Goal: Task Accomplishment & Management: Use online tool/utility

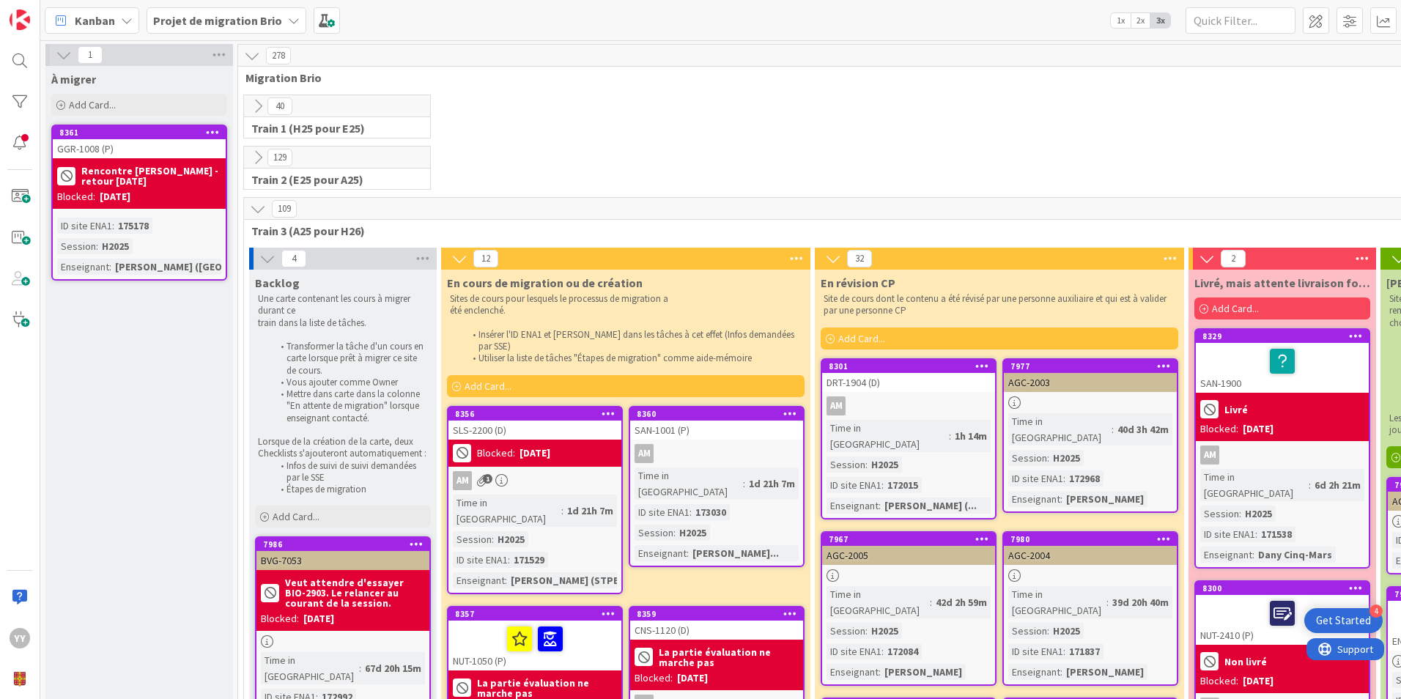
scroll to position [586, 0]
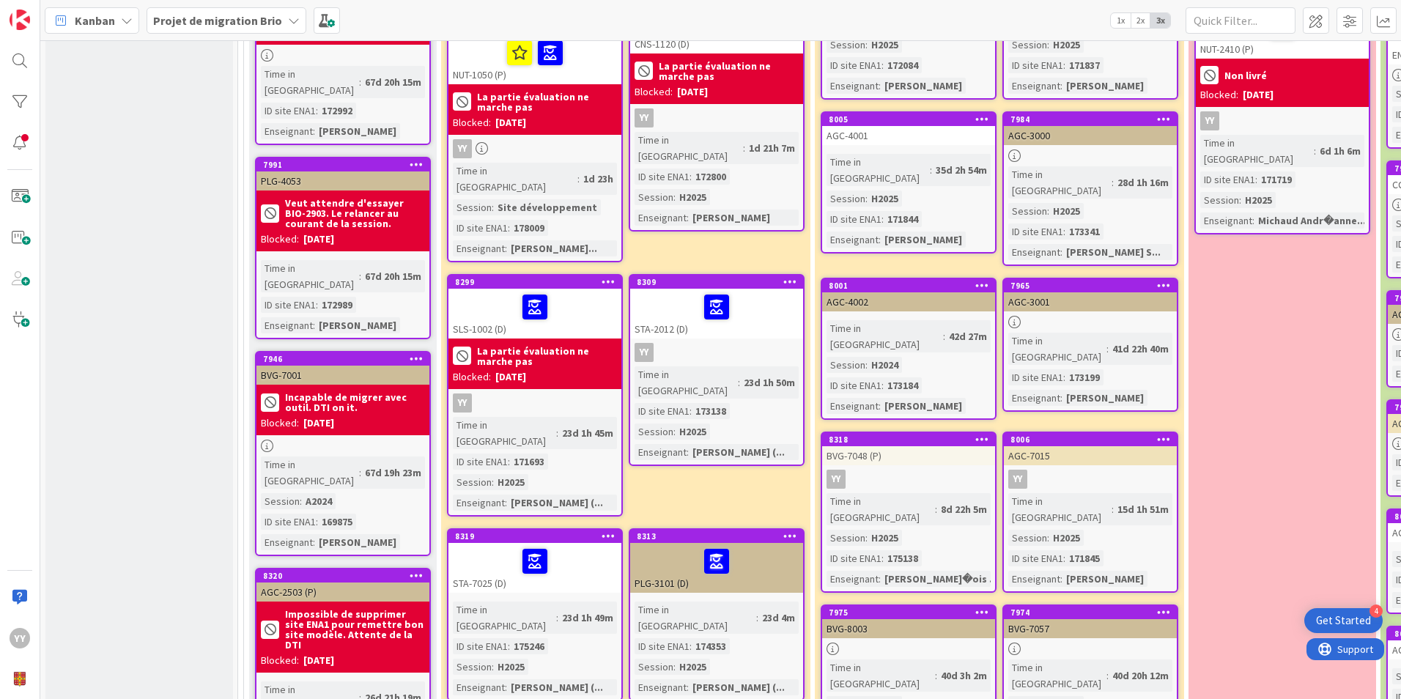
click at [663, 292] on div at bounding box center [717, 307] width 164 height 31
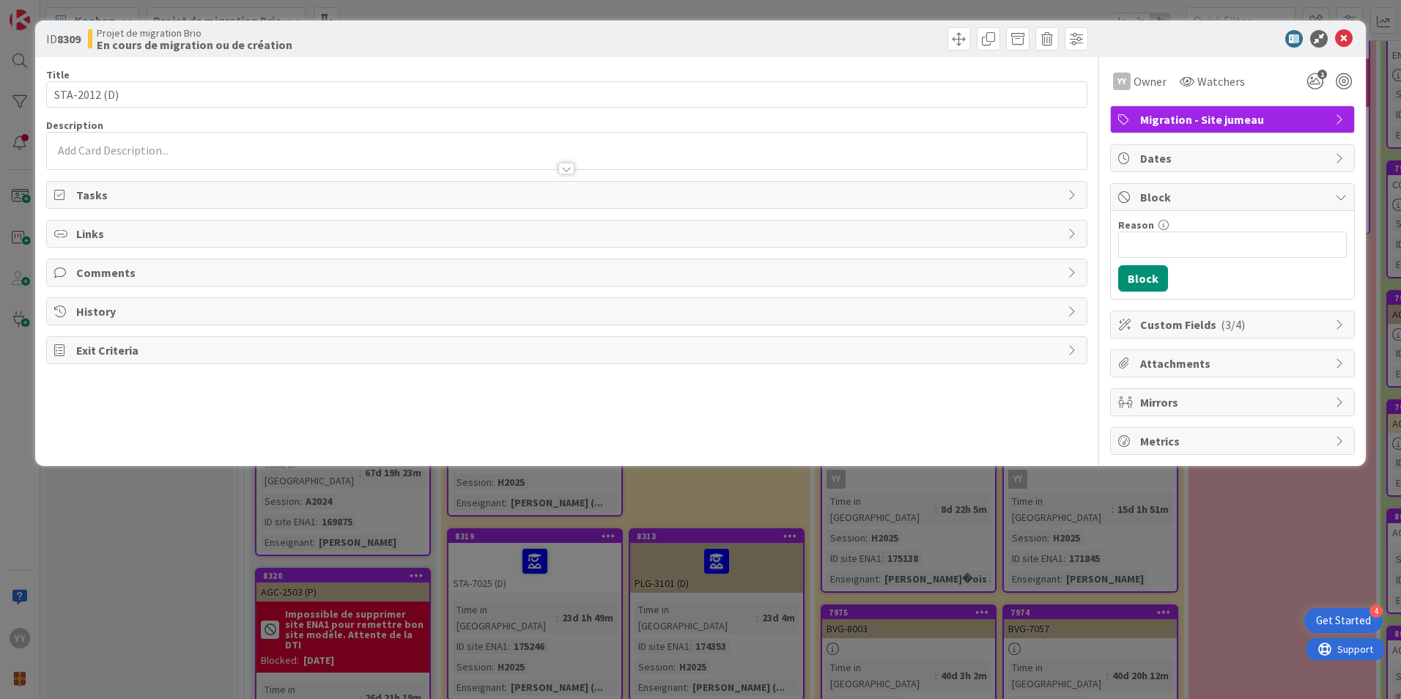
click at [1162, 196] on span "Block" at bounding box center [1234, 197] width 188 height 18
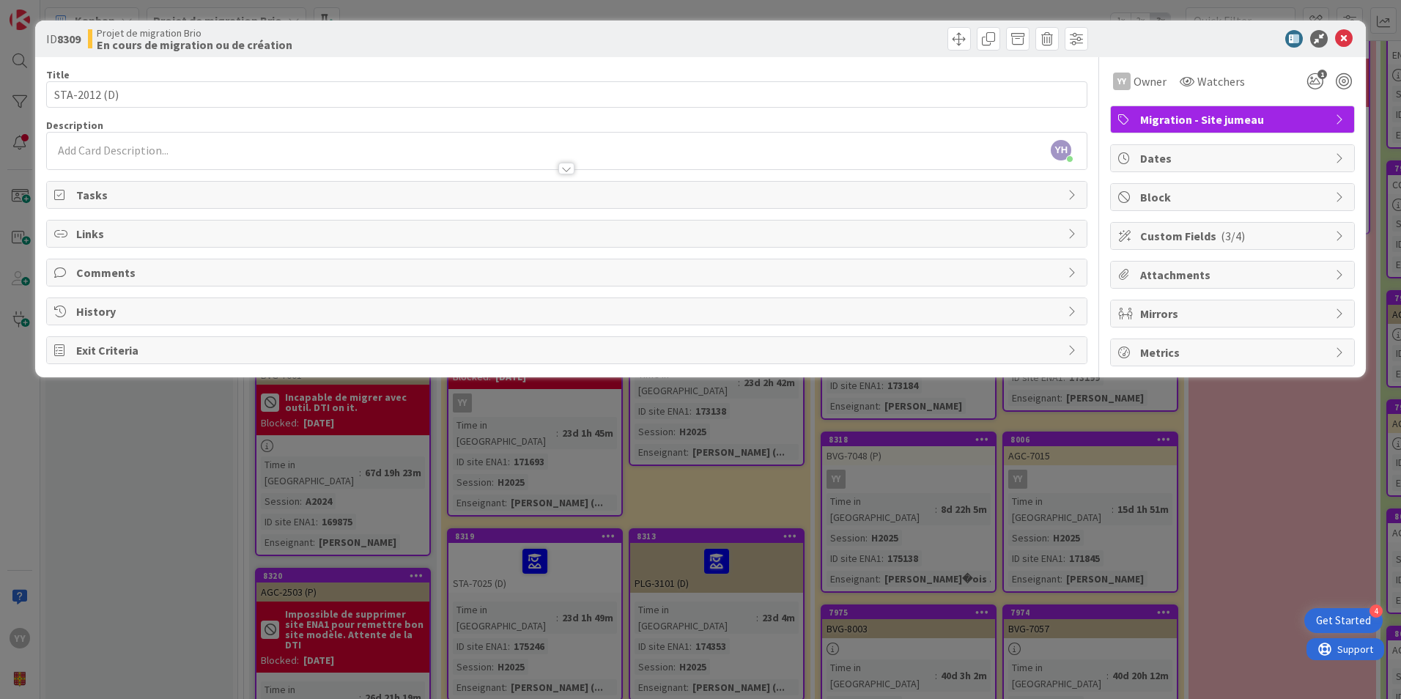
click at [1151, 189] on span "Block" at bounding box center [1234, 197] width 188 height 18
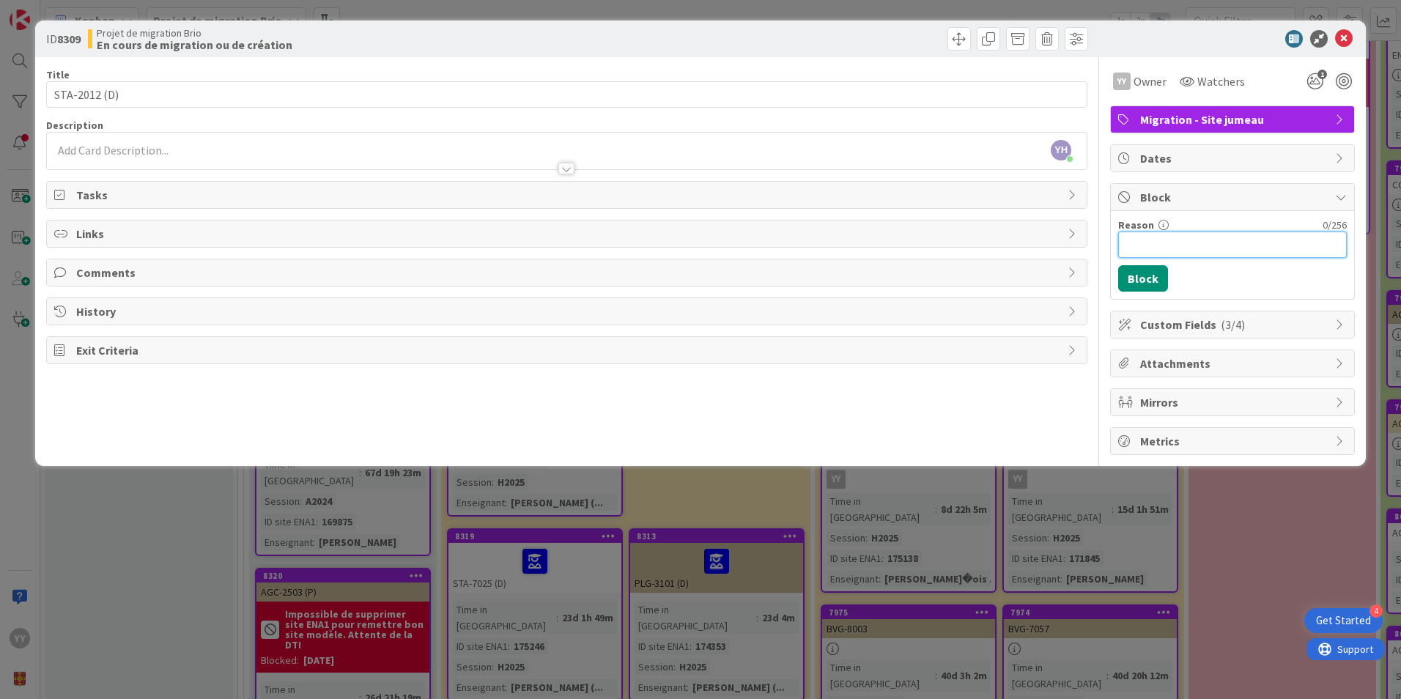
click at [1157, 240] on input "Reason" at bounding box center [1232, 245] width 229 height 26
click at [1341, 33] on icon at bounding box center [1344, 39] width 18 height 18
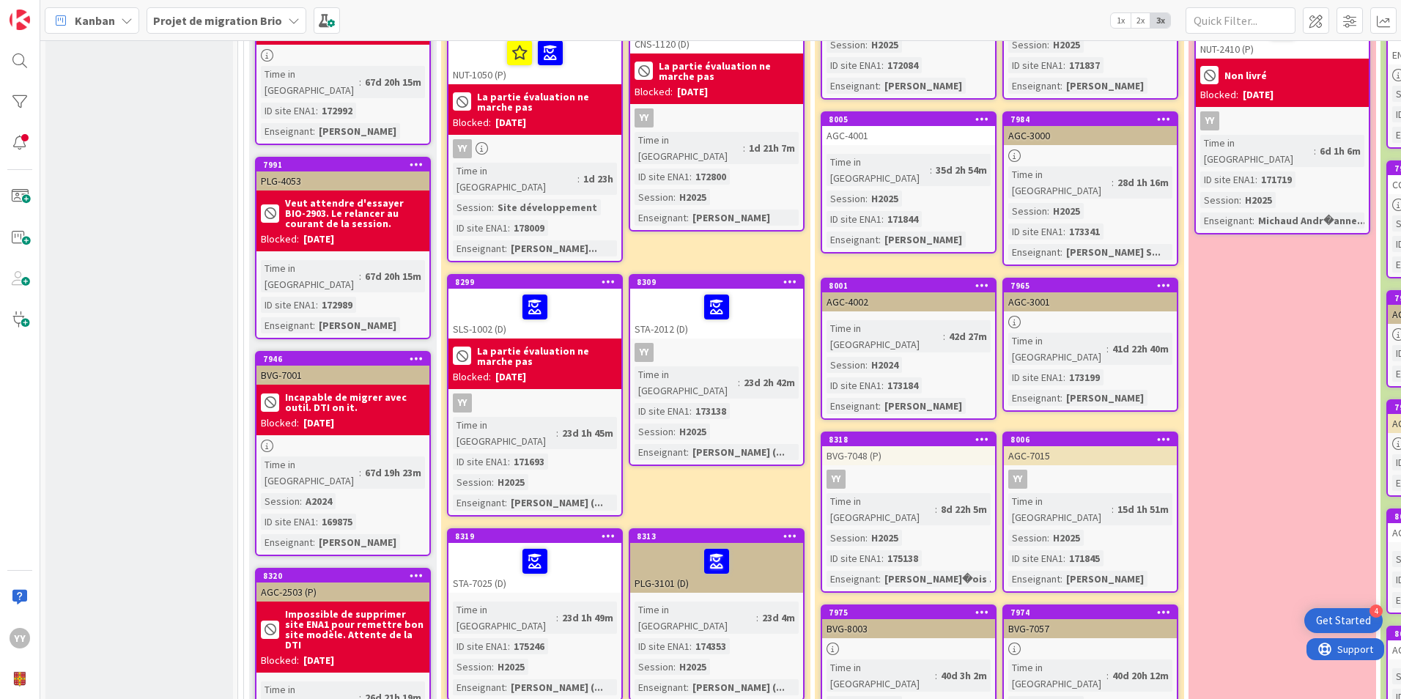
click at [522, 292] on div at bounding box center [535, 307] width 164 height 31
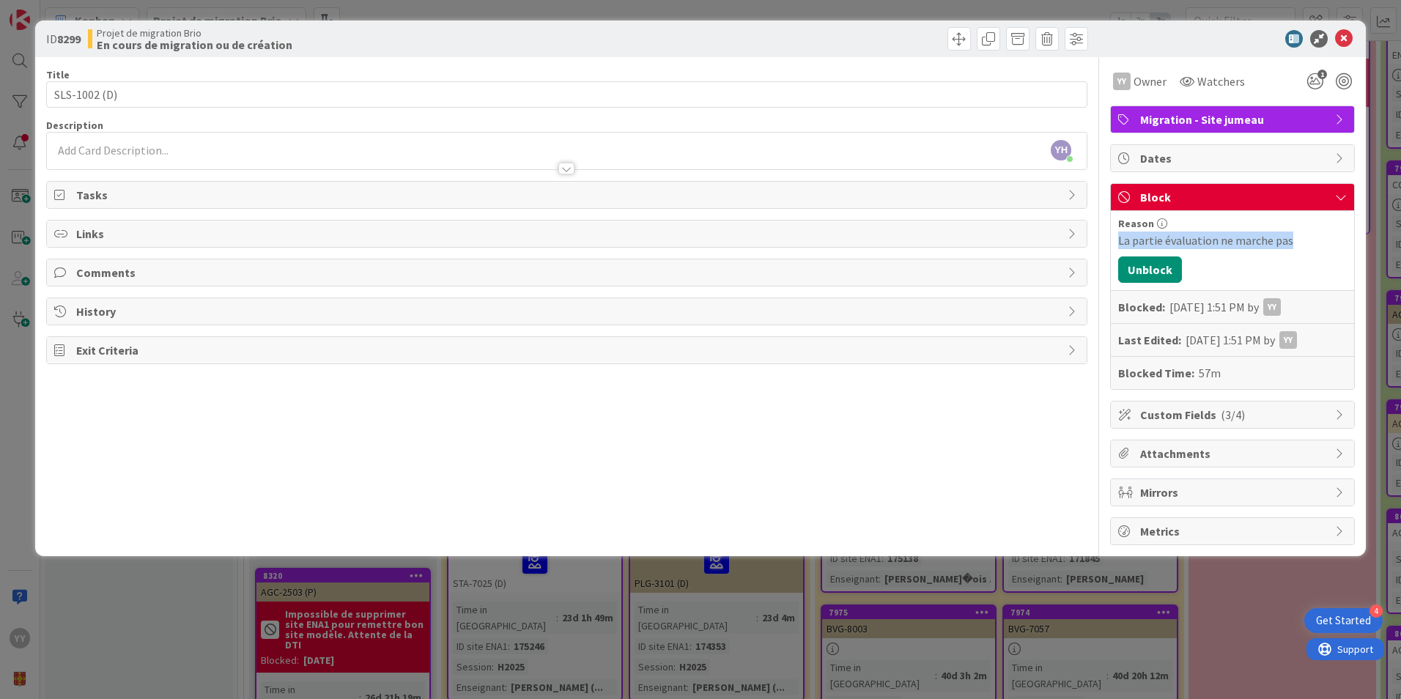
drag, startPoint x: 1294, startPoint y: 242, endPoint x: 1107, endPoint y: 246, distance: 186.9
click at [1107, 246] on div "Title 12 / 128 SLS-1002 (D) Description YH [PERSON_NAME] just joined YY Owner W…" at bounding box center [700, 301] width 1309 height 488
copy div "La partie évaluation ne marche pas"
click at [1345, 36] on icon at bounding box center [1344, 39] width 18 height 18
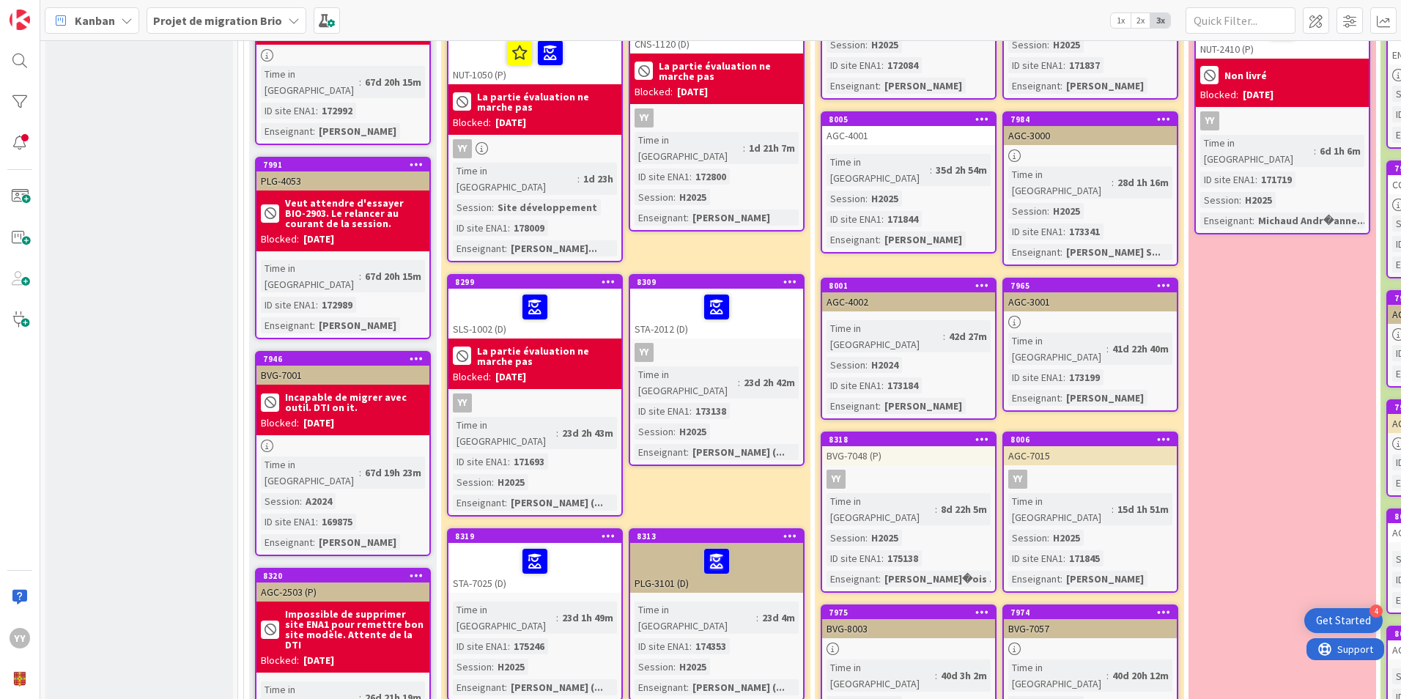
click at [692, 343] on div "YY" at bounding box center [716, 352] width 173 height 19
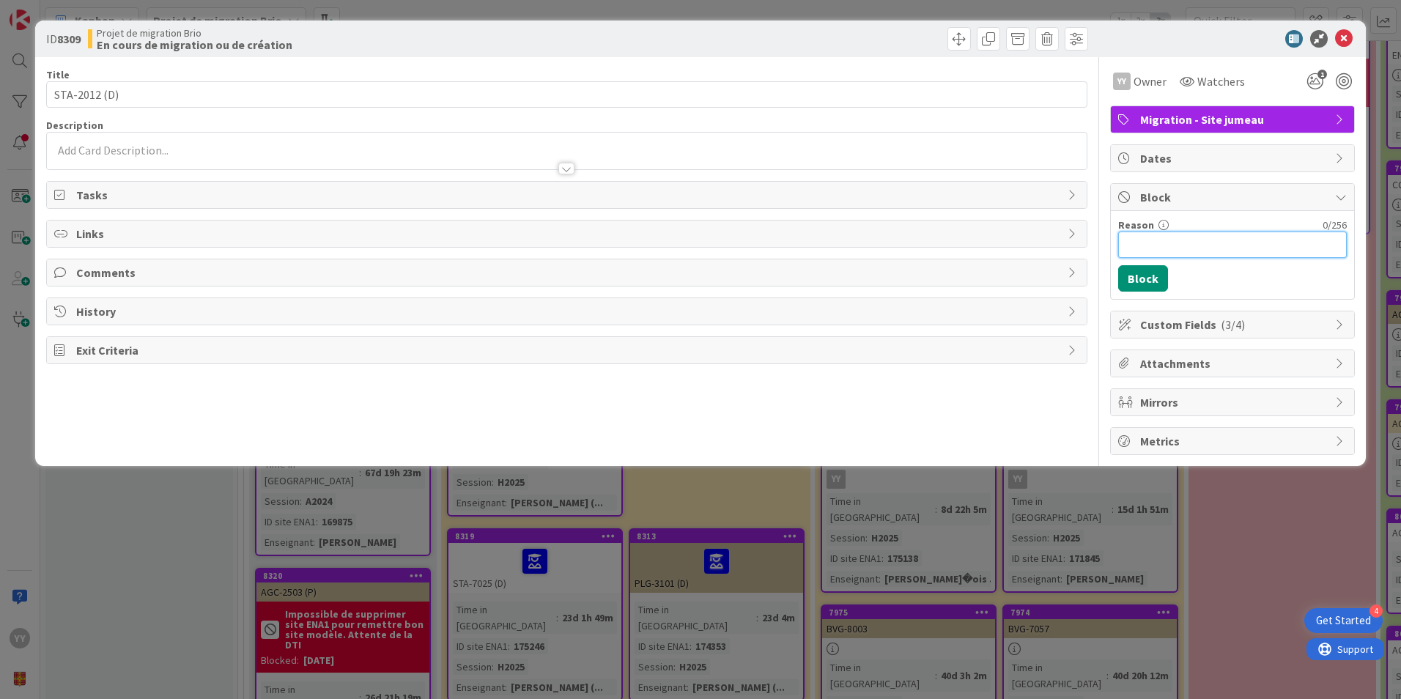
click at [1139, 239] on input "Reason" at bounding box center [1232, 245] width 229 height 26
paste input "La partie évaluation ne marche pas"
type input "La partie évaluation ne marche pas"
click at [1137, 274] on button "Block" at bounding box center [1143, 278] width 50 height 26
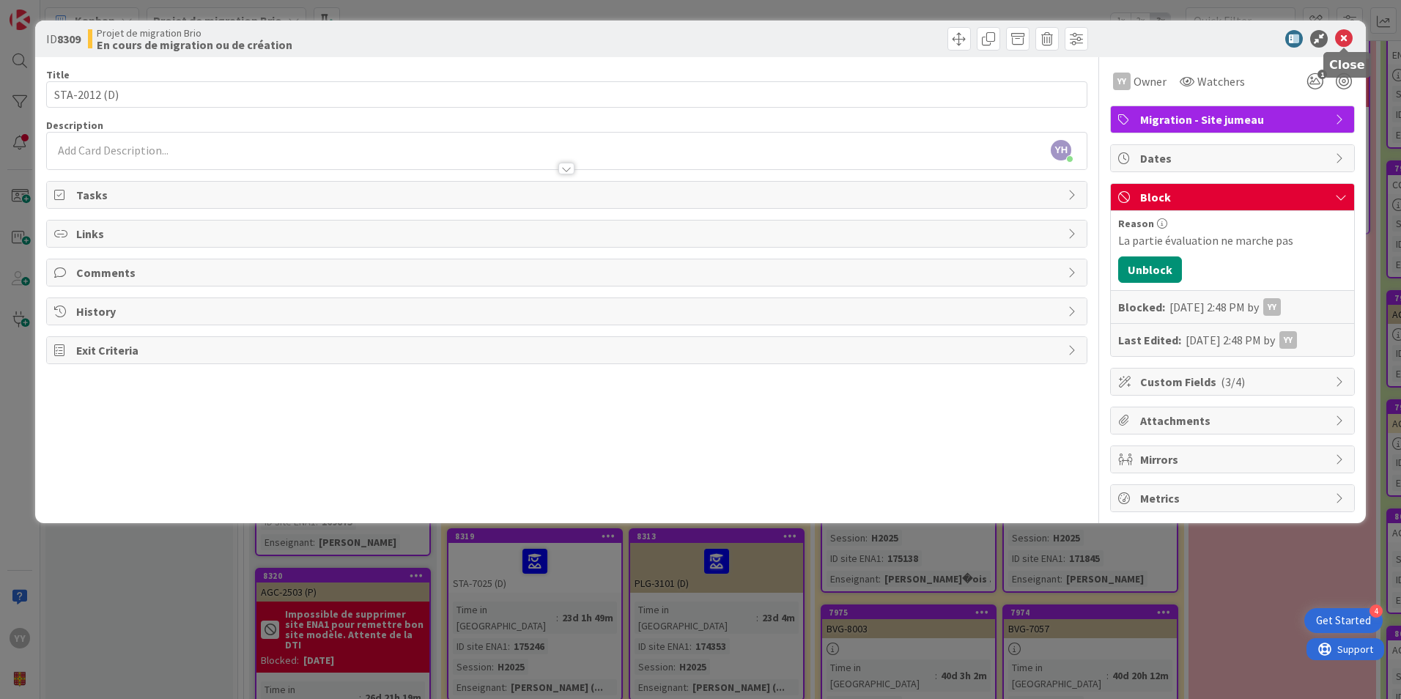
click at [1339, 37] on icon at bounding box center [1344, 39] width 18 height 18
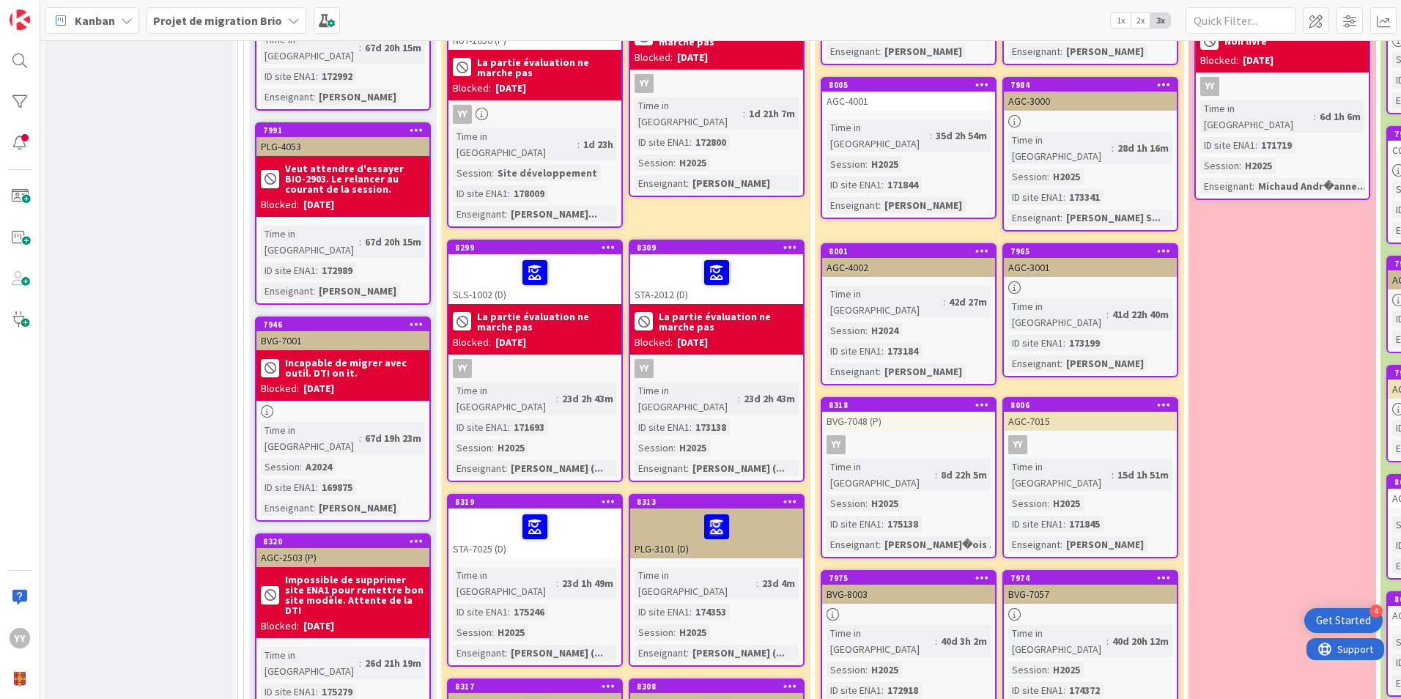
scroll to position [660, 0]
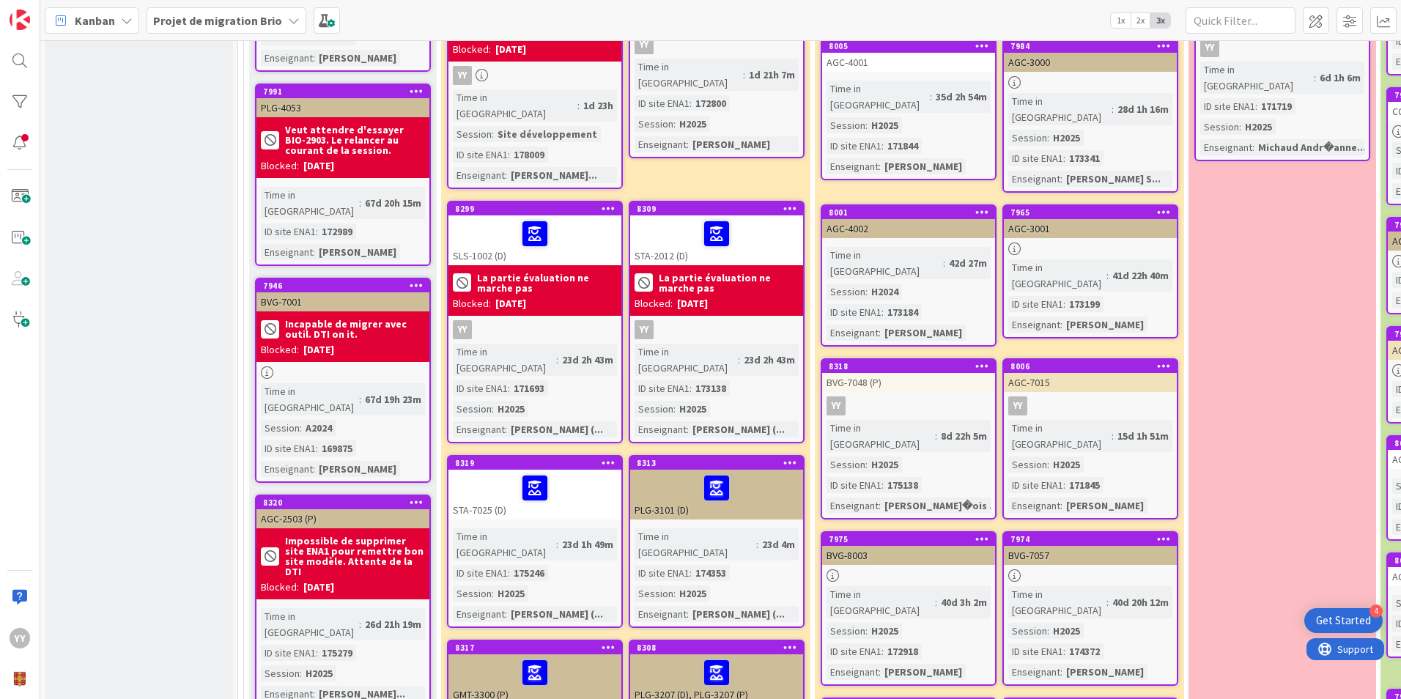
click at [673, 473] on div at bounding box center [717, 488] width 164 height 31
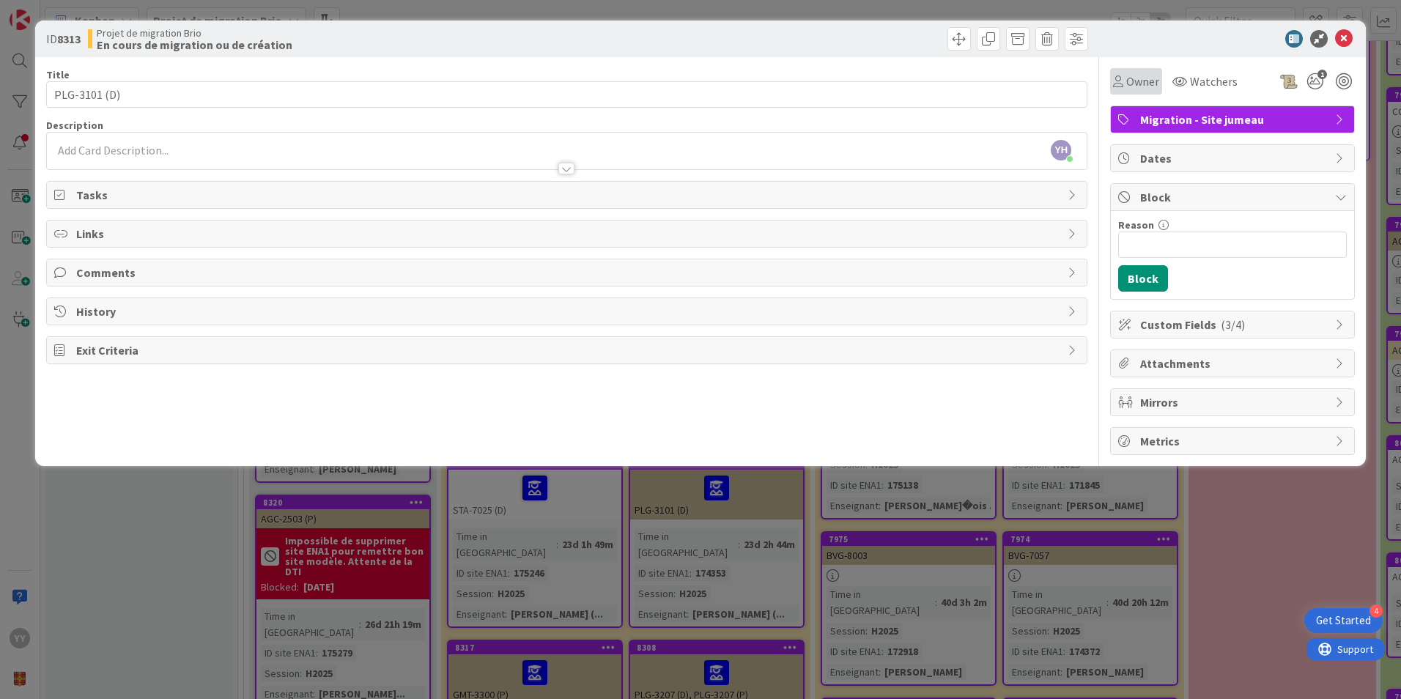
click at [1130, 80] on span "Owner" at bounding box center [1143, 82] width 33 height 18
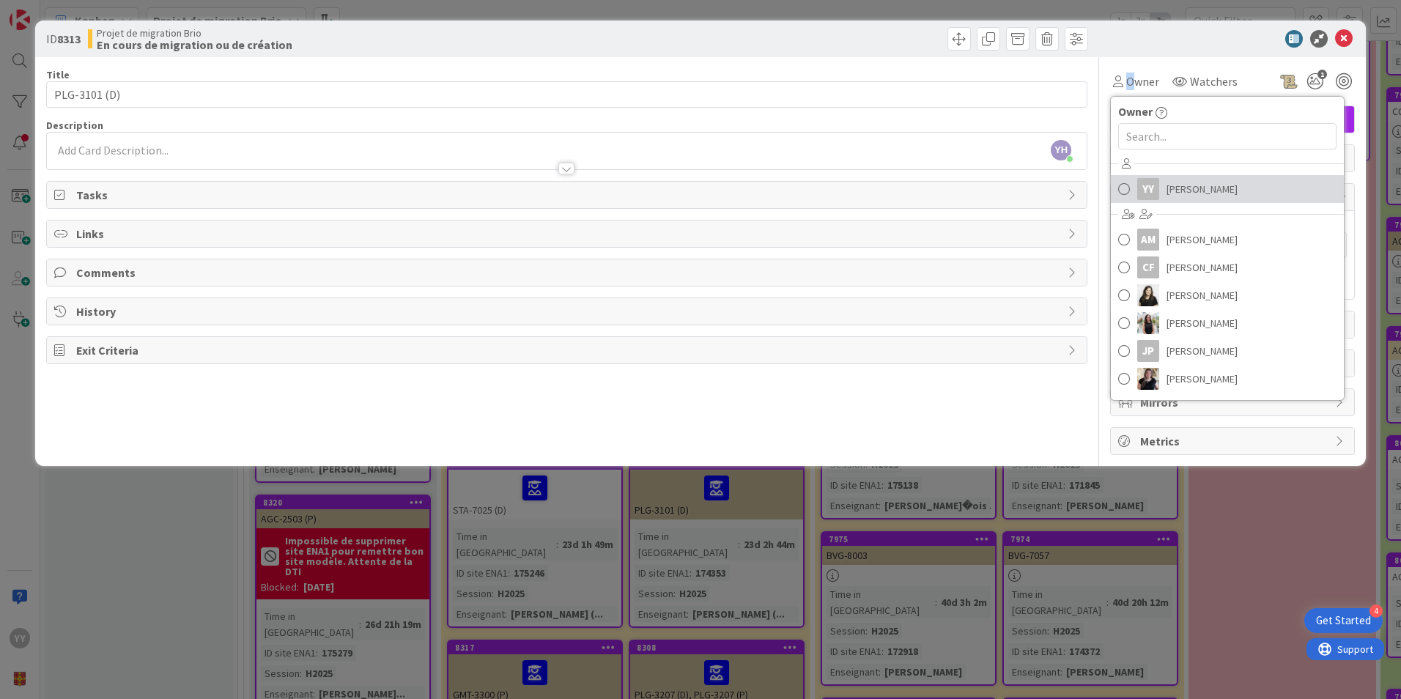
drag, startPoint x: 1128, startPoint y: 78, endPoint x: 1140, endPoint y: 187, distance: 109.2
click at [1139, 191] on div "YY" at bounding box center [1149, 189] width 22 height 22
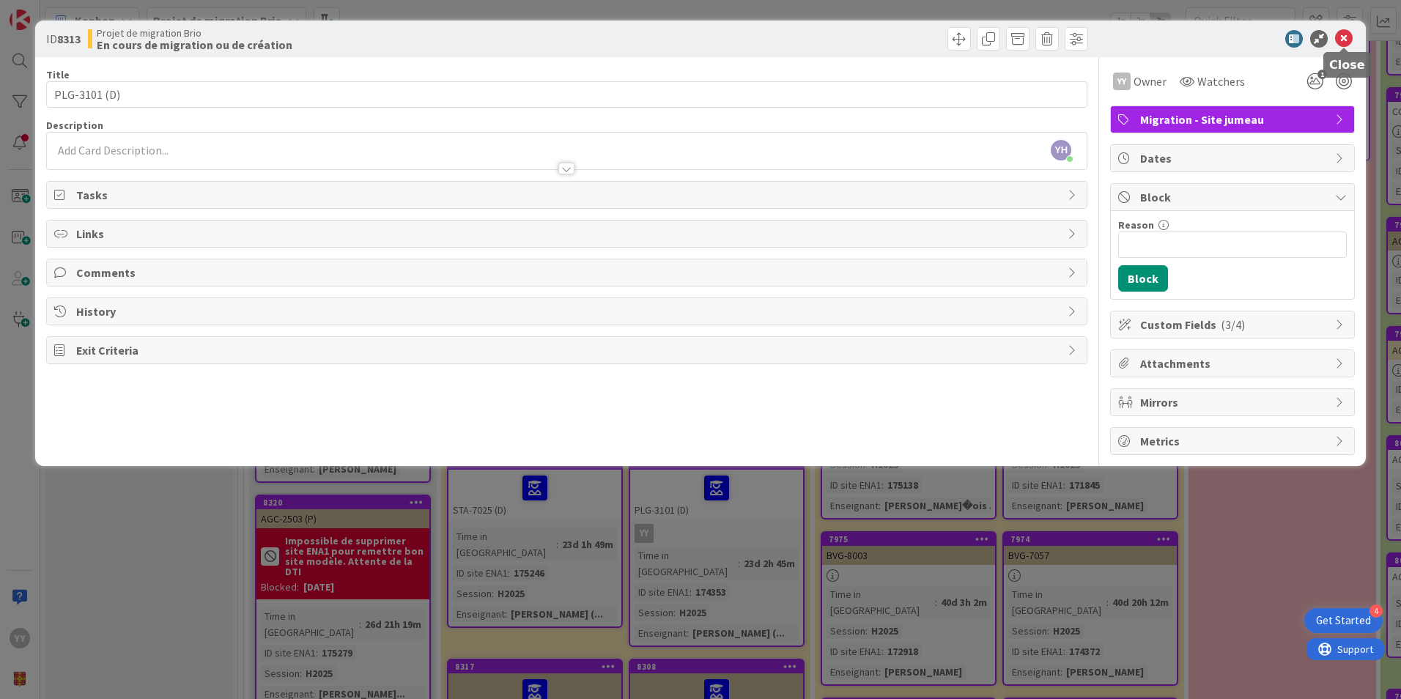
click at [1342, 34] on icon at bounding box center [1344, 39] width 18 height 18
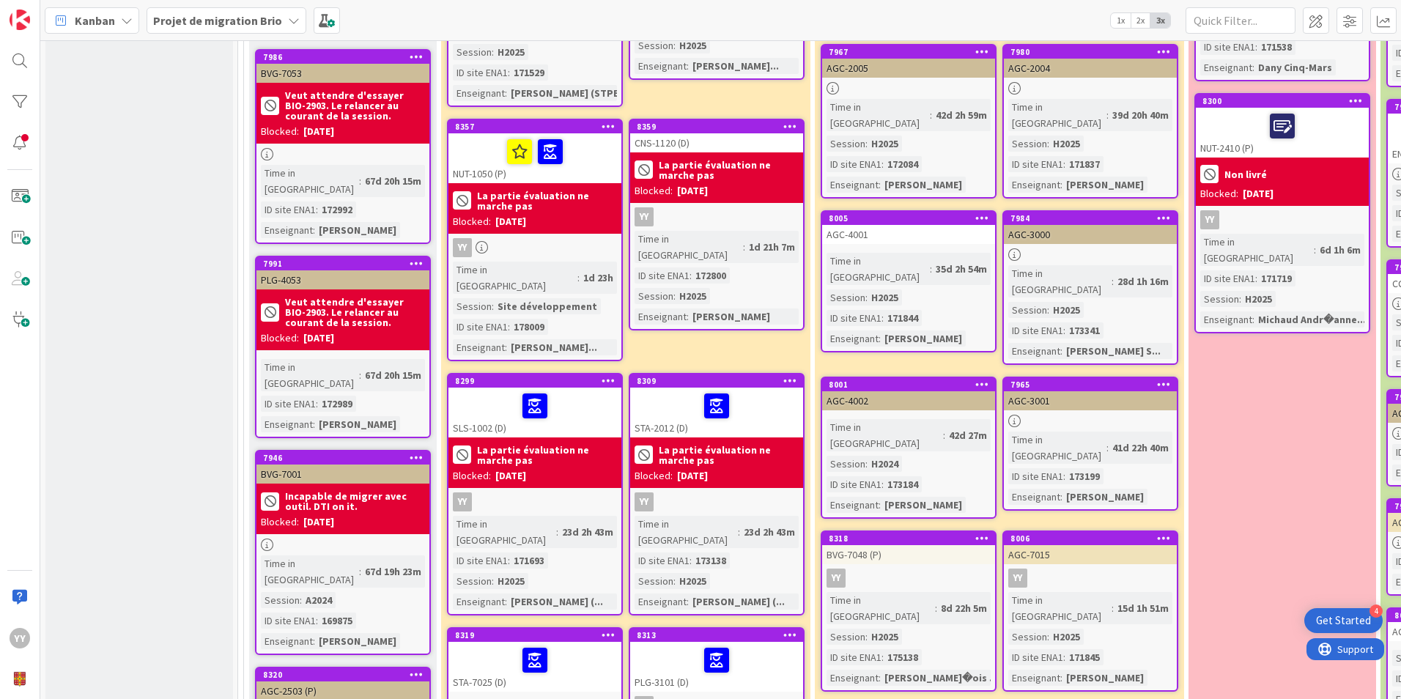
scroll to position [513, 0]
